Goal: Navigation & Orientation: Find specific page/section

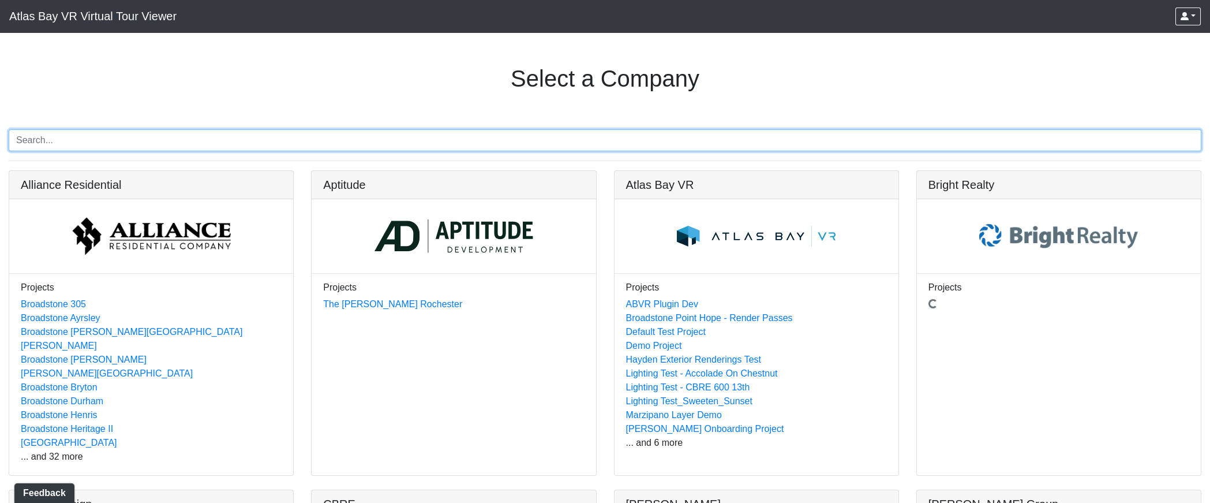
click at [81, 141] on input "Search" at bounding box center [605, 140] width 1193 height 22
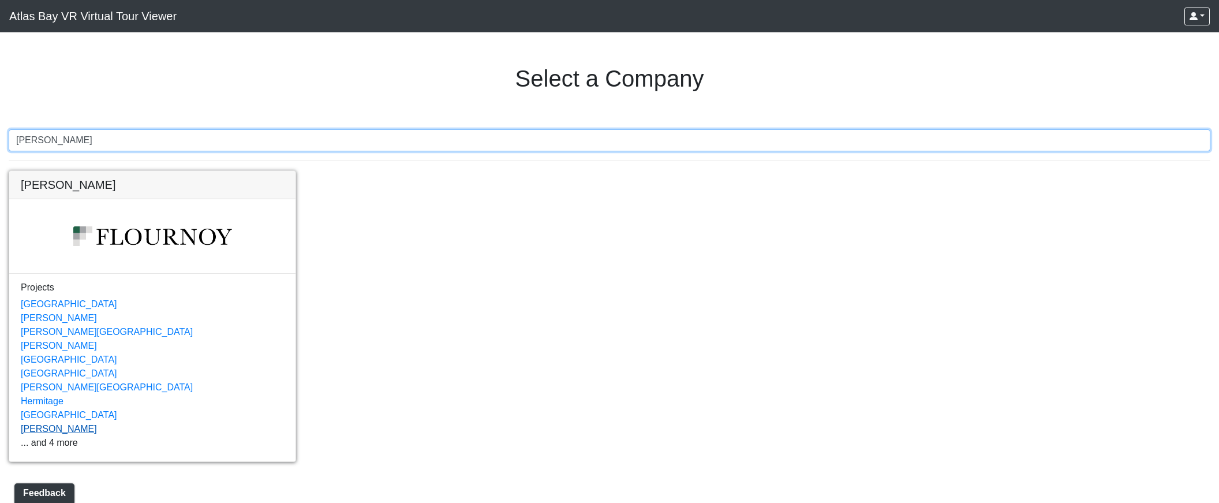
type input "[PERSON_NAME]"
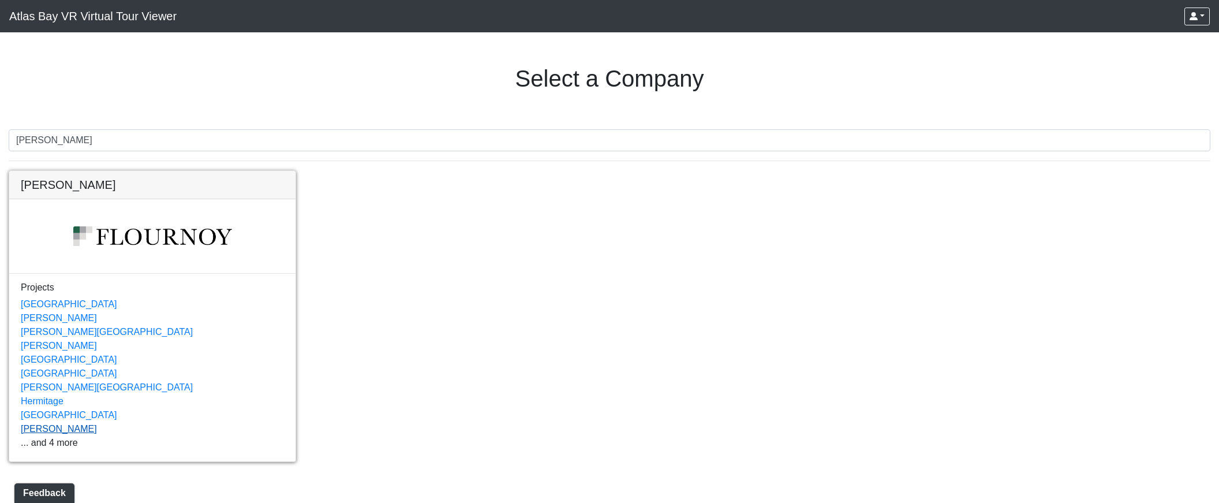
click at [51, 425] on link "[PERSON_NAME]" at bounding box center [59, 429] width 76 height 10
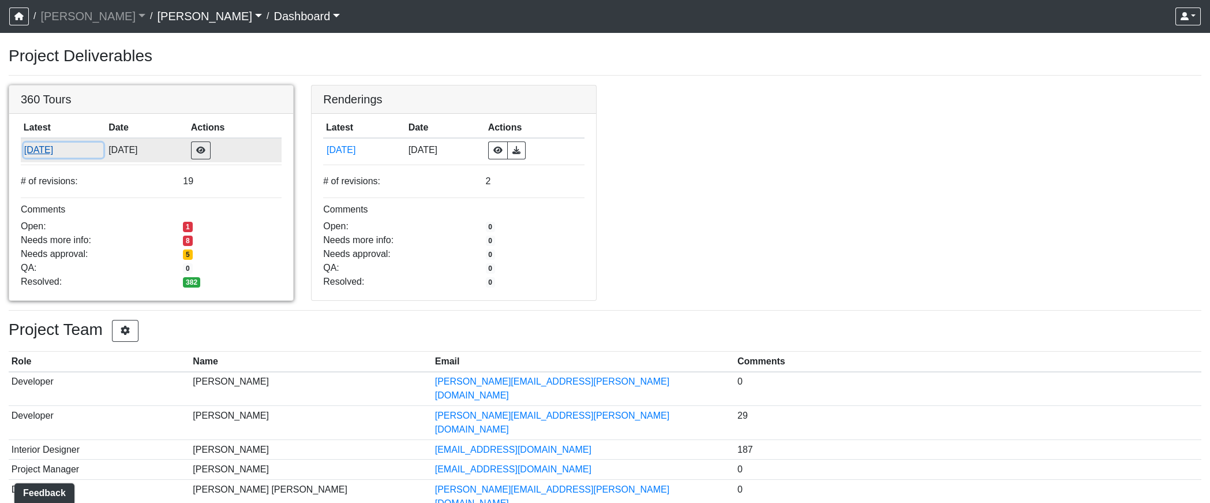
click at [43, 145] on button "[DATE]" at bounding box center [64, 150] width 80 height 15
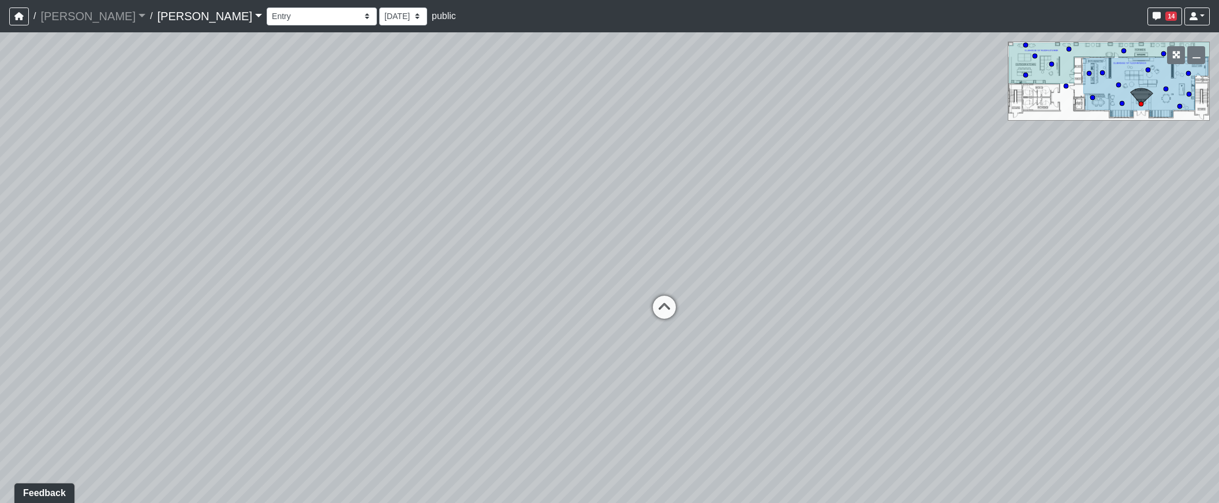
click at [267, 6] on div "Entry Kitchenette Lounge Pool Table Seating 1 Seating 2 Seating 3 Seating 4 Ban…" at bounding box center [738, 16] width 943 height 23
click at [267, 11] on select "Entry Kitchenette Lounge Pool Table Seating 1 Seating 2 Seating 3 Seating 4 Ban…" at bounding box center [322, 17] width 110 height 18
click at [267, 8] on select "Entry Kitchenette Lounge Pool Table Seating 1 Seating 2 Seating 3 Seating 4 Ban…" at bounding box center [322, 17] width 110 height 18
select select "kx3QfMu6aiANdn2PFxhrt9"
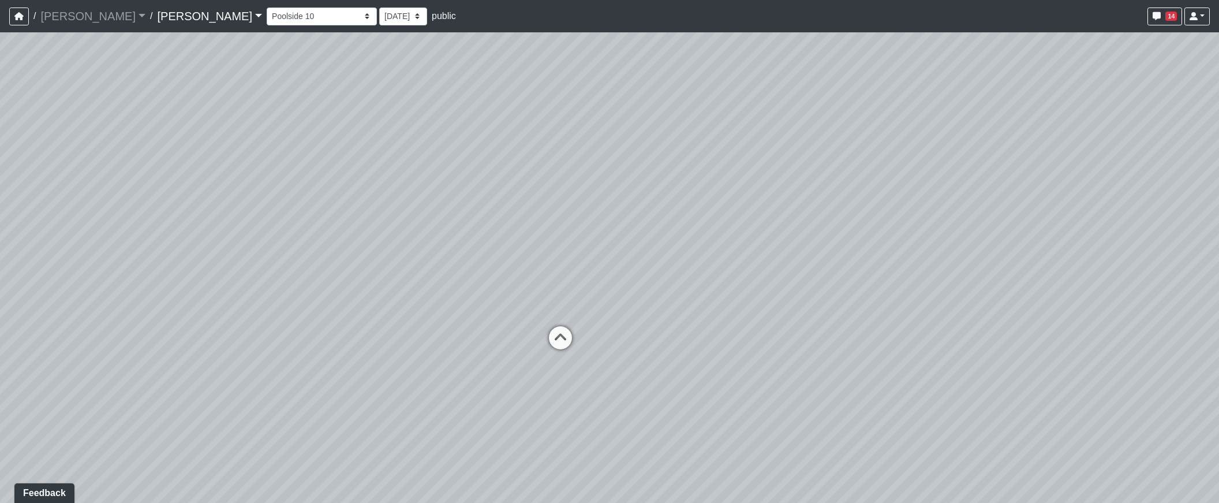
drag, startPoint x: 976, startPoint y: 347, endPoint x: 307, endPoint y: 325, distance: 669.7
click at [307, 325] on div "Loading... Banquettes Loading... Main Room 1 Loading... Fireplace Loading... Ma…" at bounding box center [609, 267] width 1219 height 470
drag, startPoint x: 804, startPoint y: 408, endPoint x: 245, endPoint y: 353, distance: 562.4
click at [245, 353] on div "Loading... Banquettes Loading... Main Room 1 Loading... Fireplace Loading... Ma…" at bounding box center [609, 267] width 1219 height 470
drag, startPoint x: 924, startPoint y: 249, endPoint x: 376, endPoint y: 284, distance: 549.8
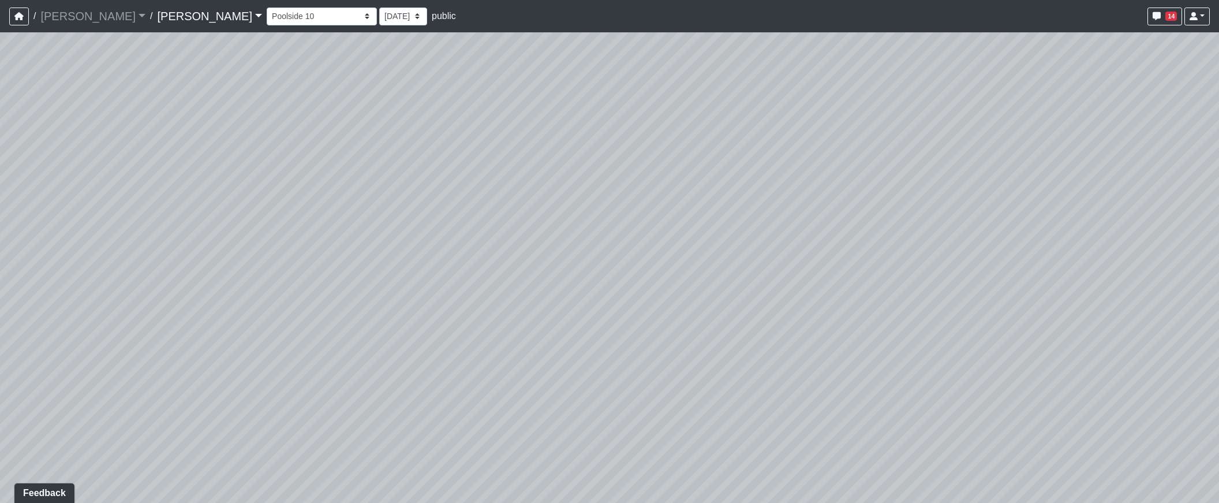
click at [376, 284] on div "Loading... Banquettes Loading... Main Room 1 Loading... Fireplace Loading... Ma…" at bounding box center [609, 267] width 1219 height 470
